Goal: Find specific page/section: Find specific page/section

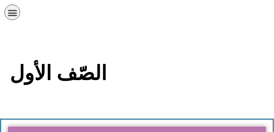
click at [155, 91] on div "الصّف الأول" at bounding box center [137, 78] width 256 height 36
click at [64, 79] on h2 "الصّف الأول" at bounding box center [137, 73] width 255 height 24
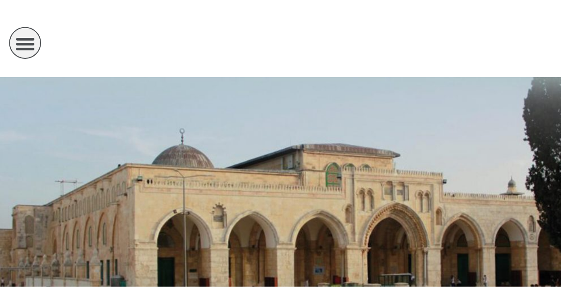
scroll to position [264, 0]
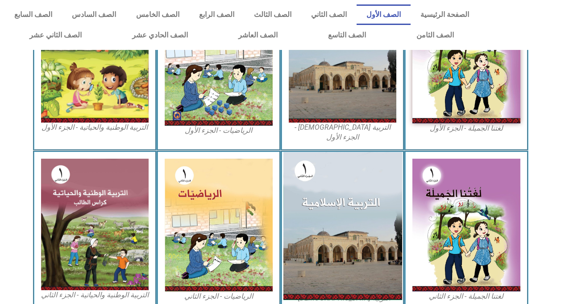
click at [274, 131] on img at bounding box center [342, 226] width 119 height 148
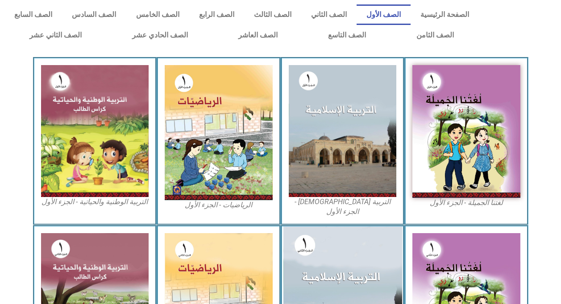
scroll to position [175, 0]
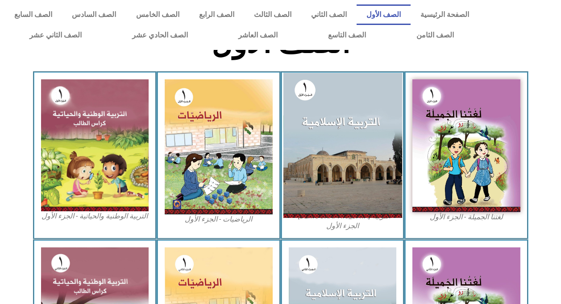
click at [350, 151] on img at bounding box center [342, 145] width 119 height 145
